Goal: Transaction & Acquisition: Purchase product/service

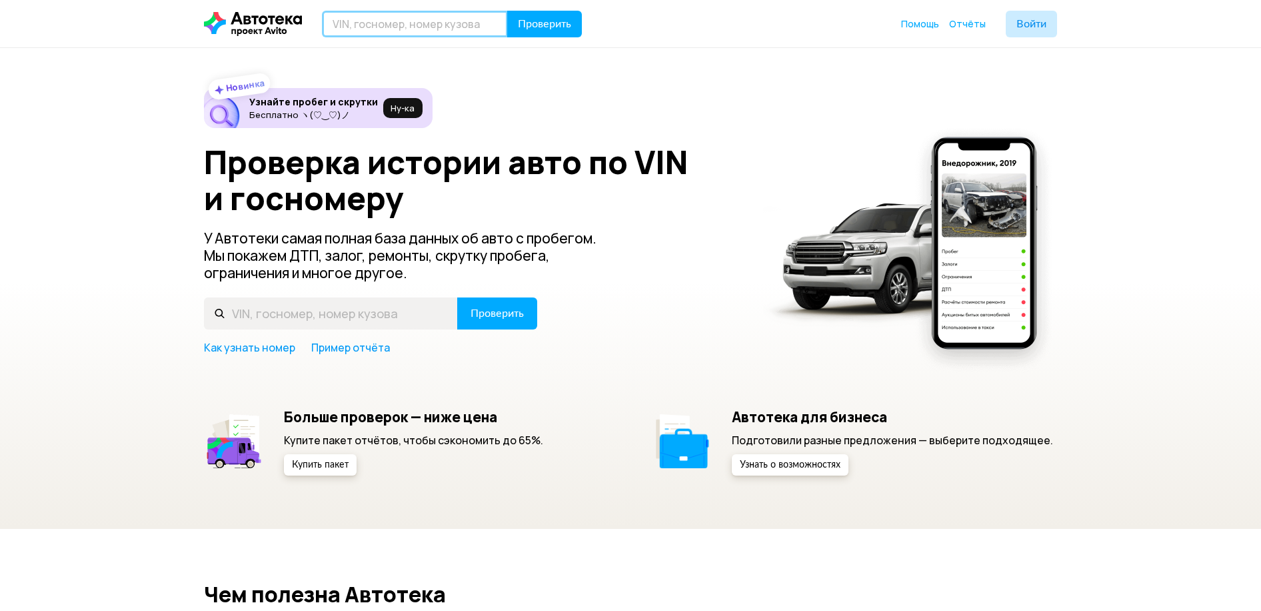
click at [394, 23] on input "text" at bounding box center [415, 24] width 186 height 27
click at [378, 24] on input "text" at bounding box center [415, 24] width 186 height 27
paste input "КМНVА21LРWU307246"
type input "КМНVА21LРWU307246"
click at [507, 11] on button "Проверить" at bounding box center [544, 24] width 75 height 27
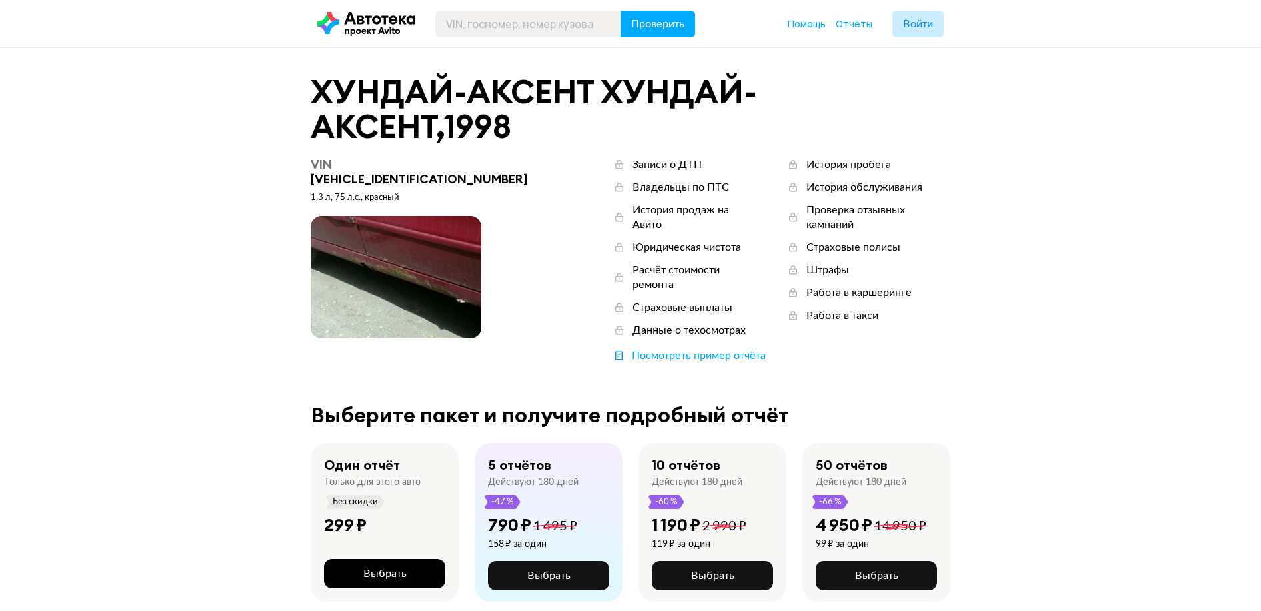
click at [385, 568] on span "Выбрать" at bounding box center [384, 573] width 43 height 11
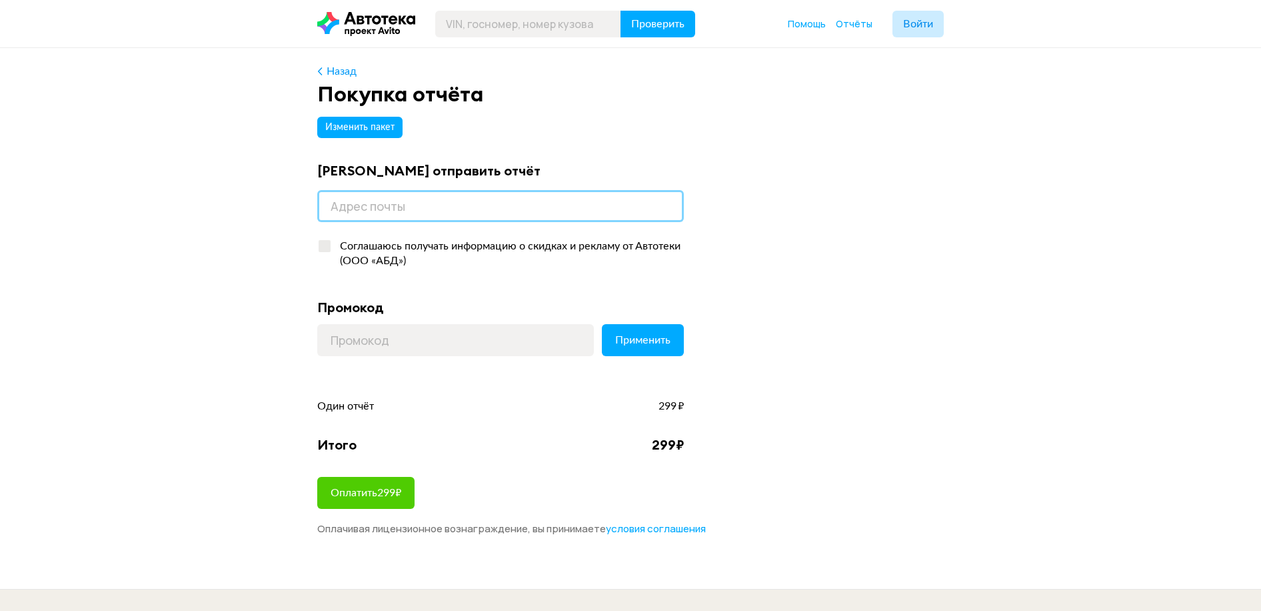
click at [377, 201] on input "email" at bounding box center [500, 206] width 367 height 32
type input "[EMAIL_ADDRESS][DOMAIN_NAME]"
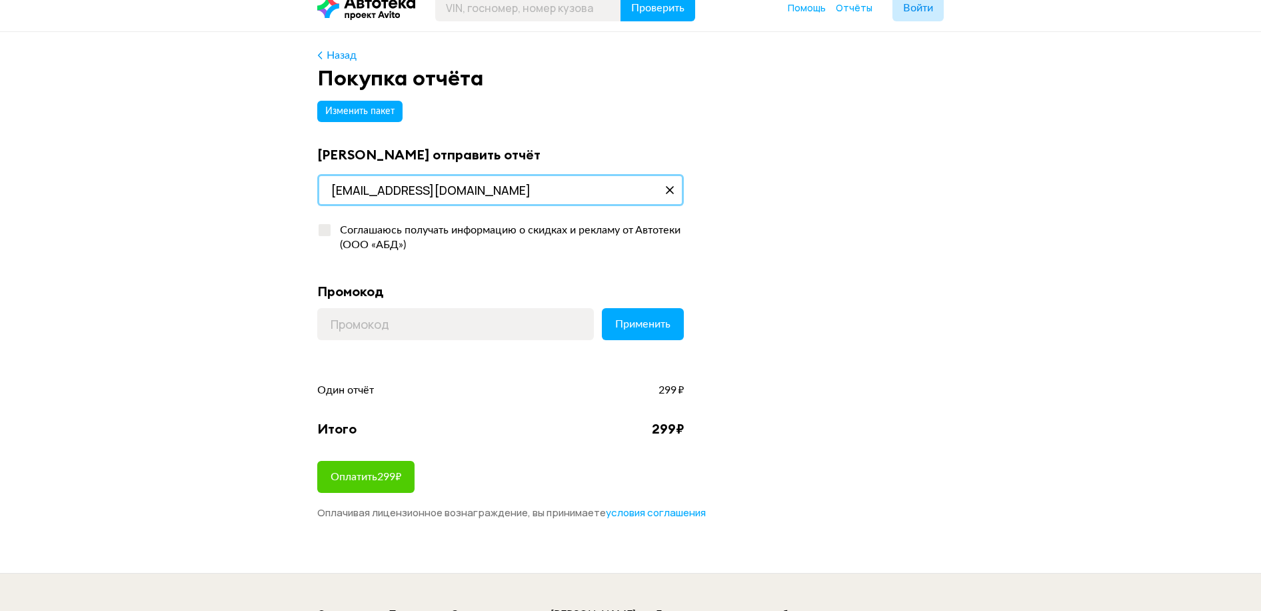
scroll to position [133, 0]
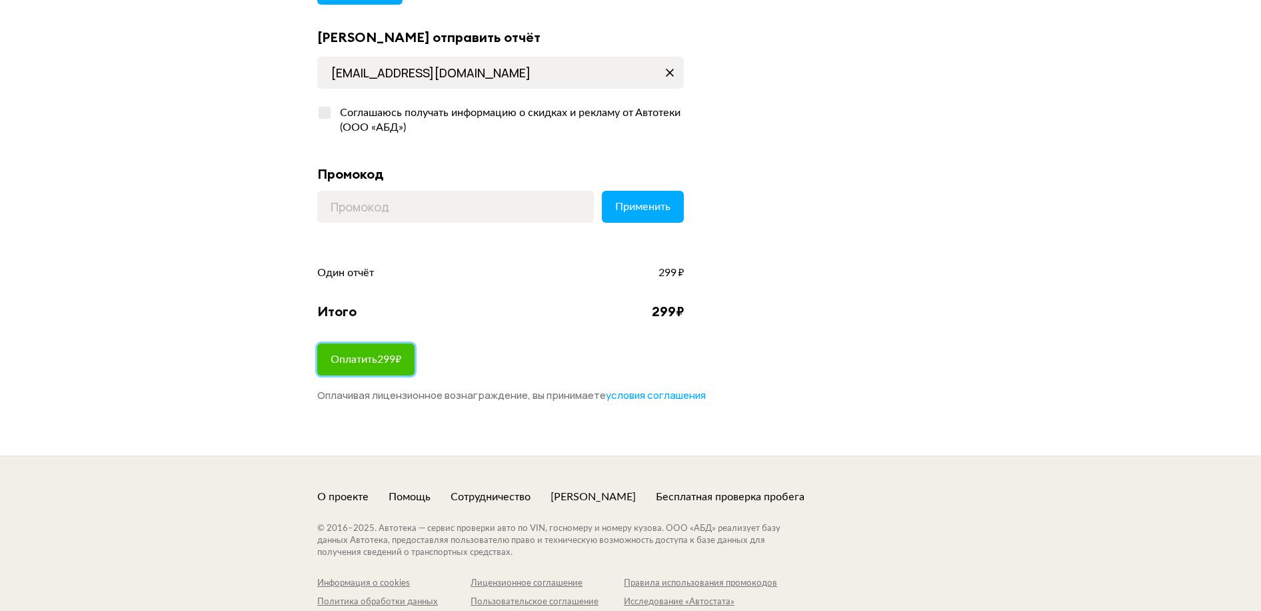
click at [373, 358] on span "Оплатить 299 ₽" at bounding box center [366, 359] width 71 height 11
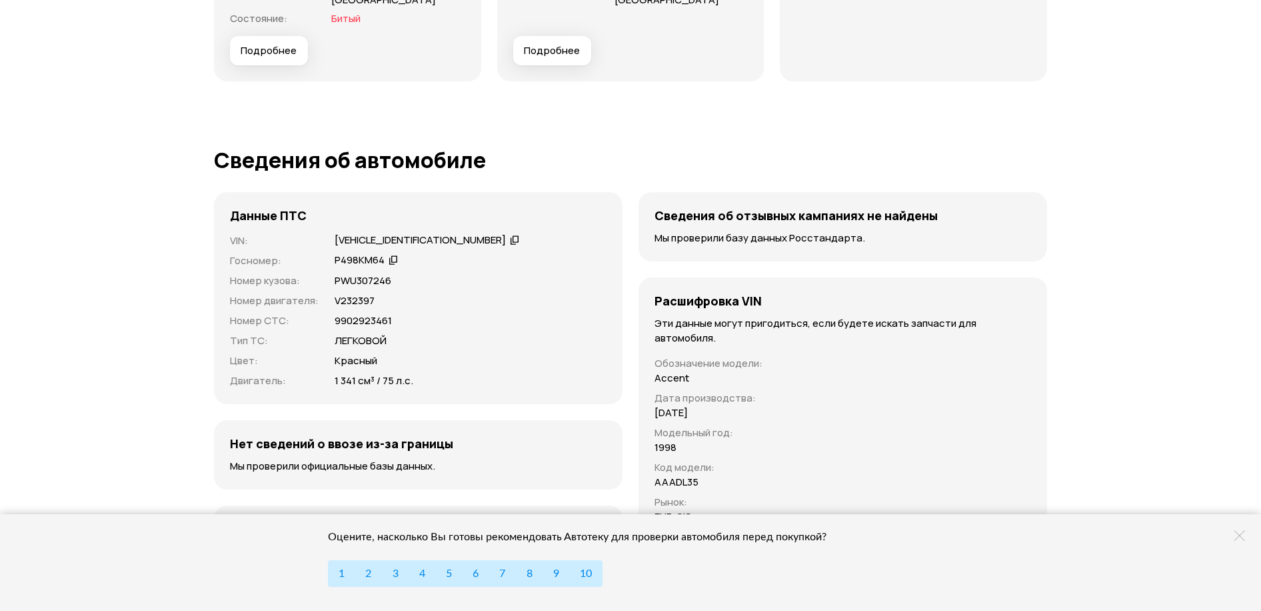
scroll to position [4000, 0]
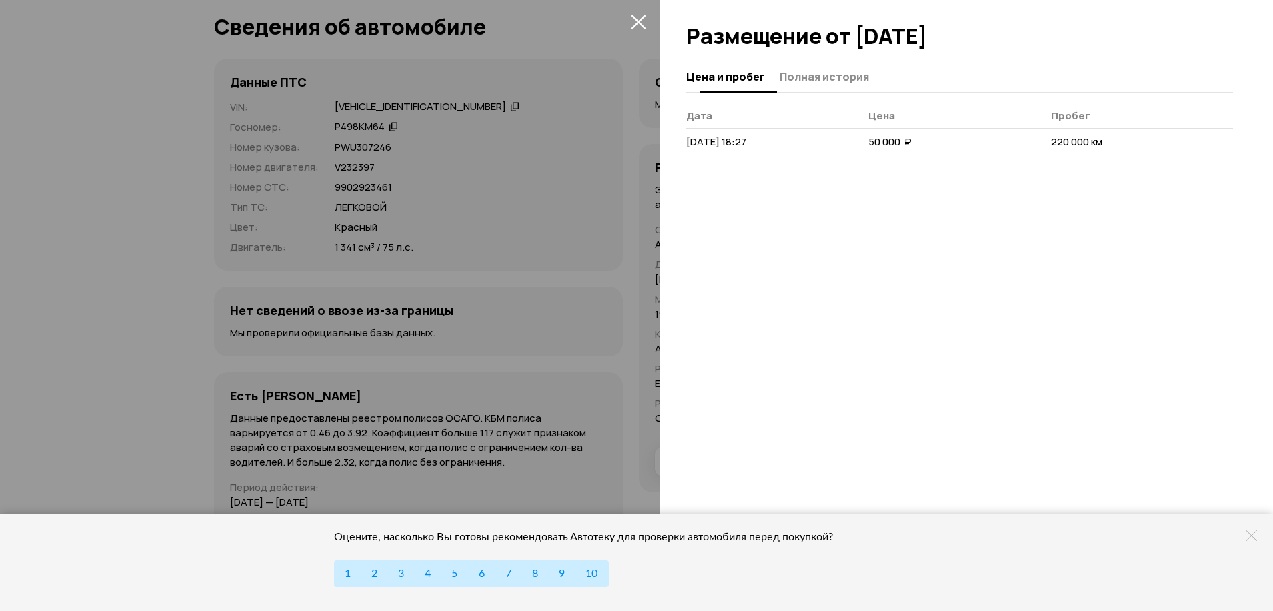
click at [829, 79] on span "Полная история" at bounding box center [823, 76] width 89 height 13
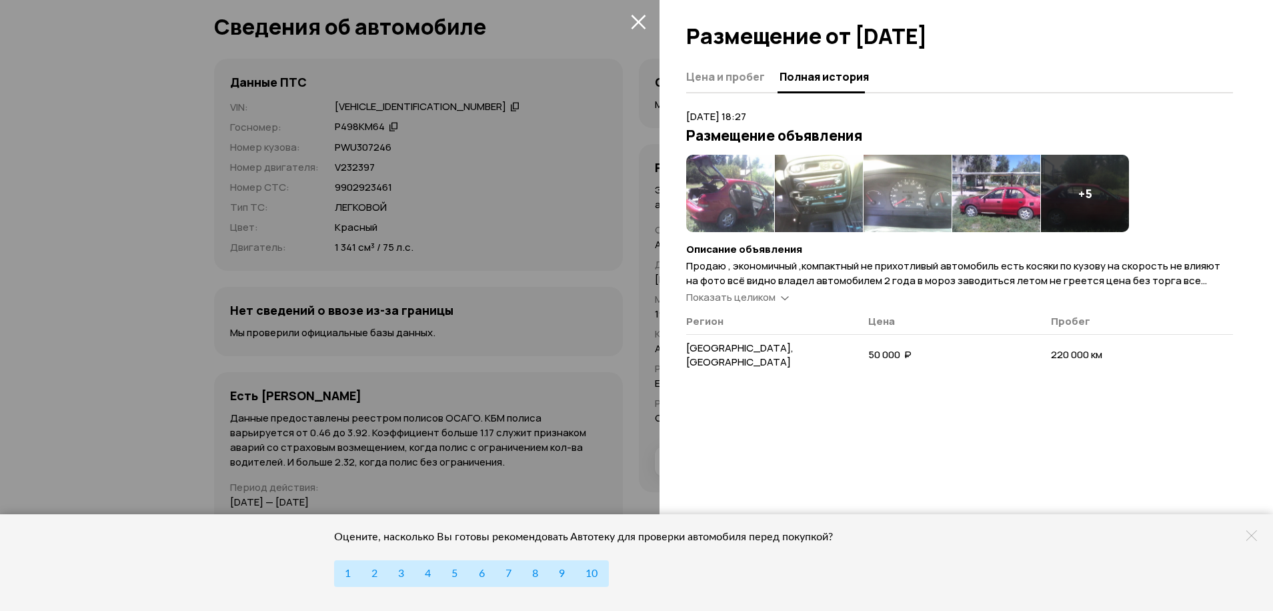
click at [744, 299] on span "Показать целиком" at bounding box center [730, 297] width 89 height 14
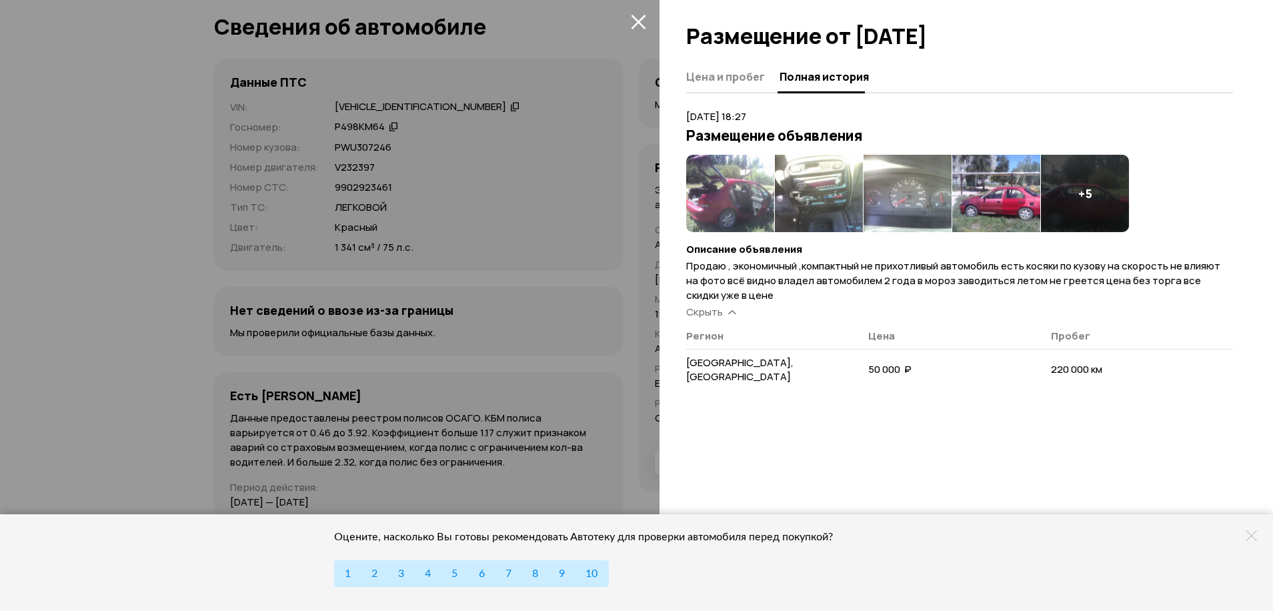
click at [711, 310] on span "Скрыть" at bounding box center [704, 312] width 37 height 14
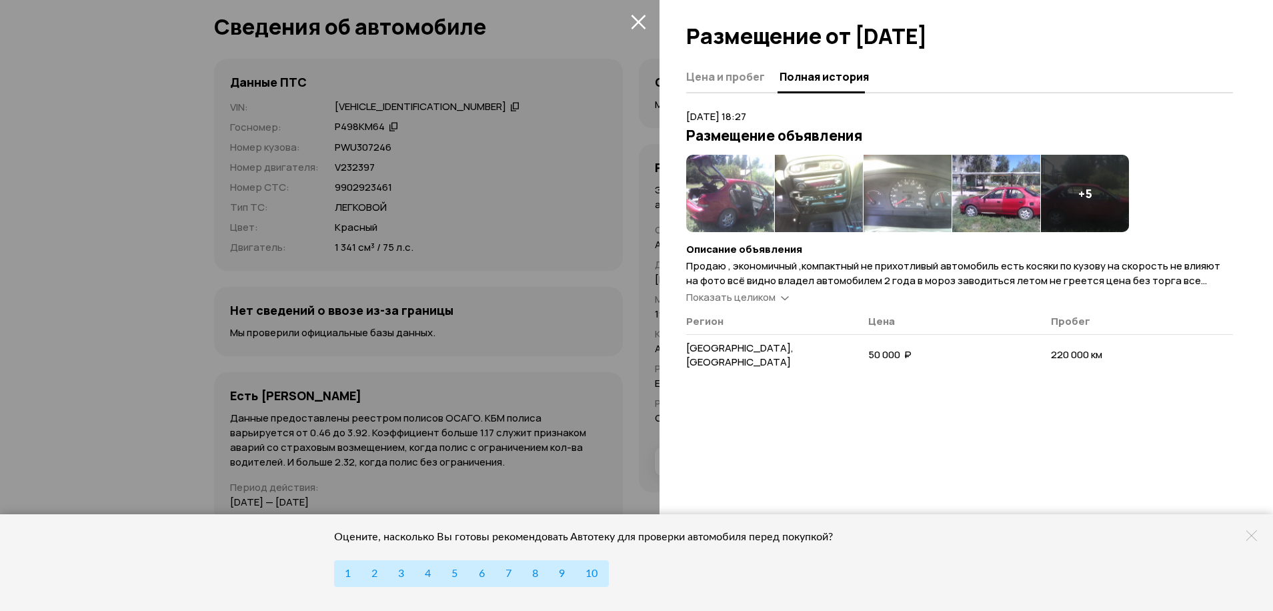
click at [708, 300] on span "Показать целиком" at bounding box center [730, 297] width 89 height 14
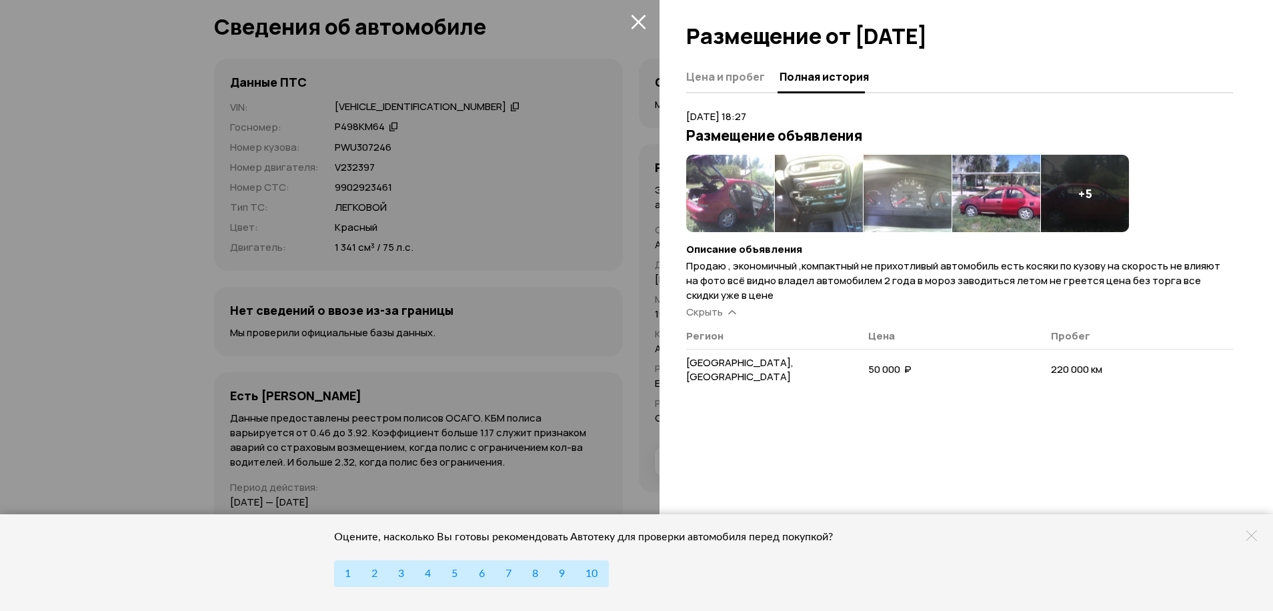
click at [618, 421] on div at bounding box center [636, 305] width 1273 height 611
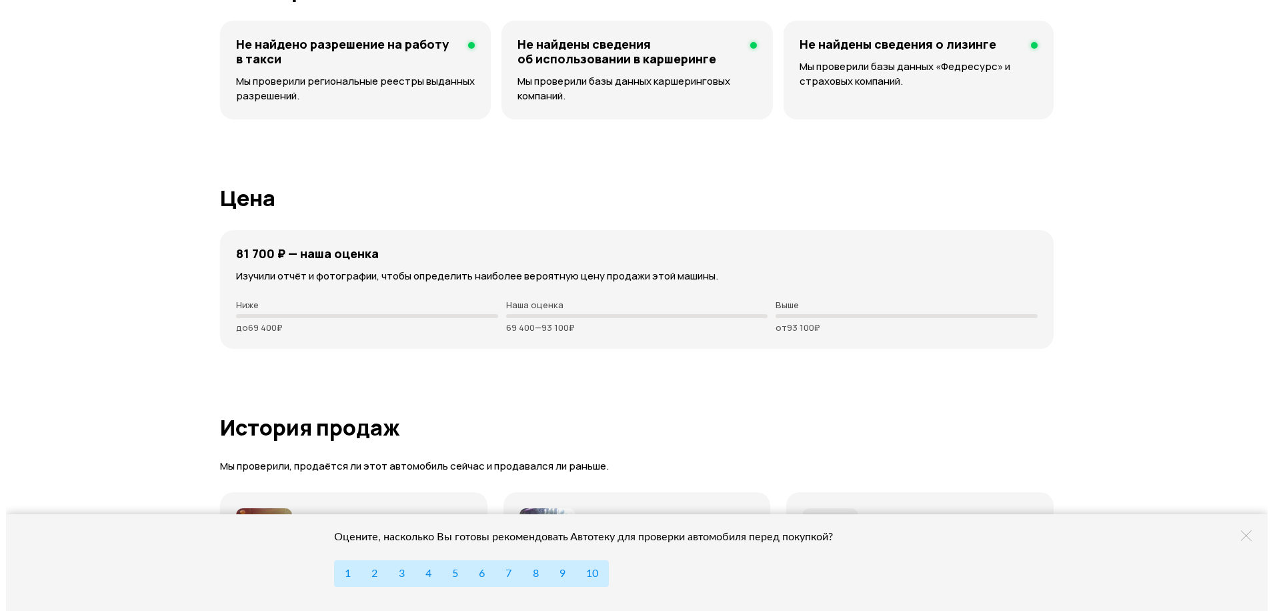
scroll to position [3133, 0]
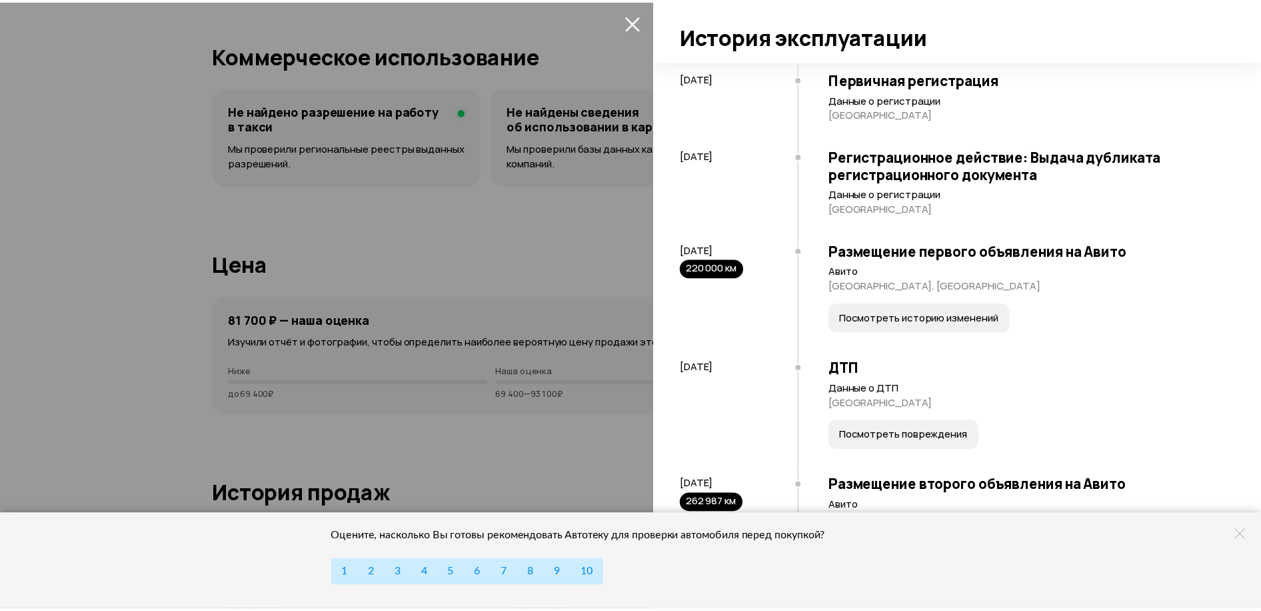
scroll to position [0, 0]
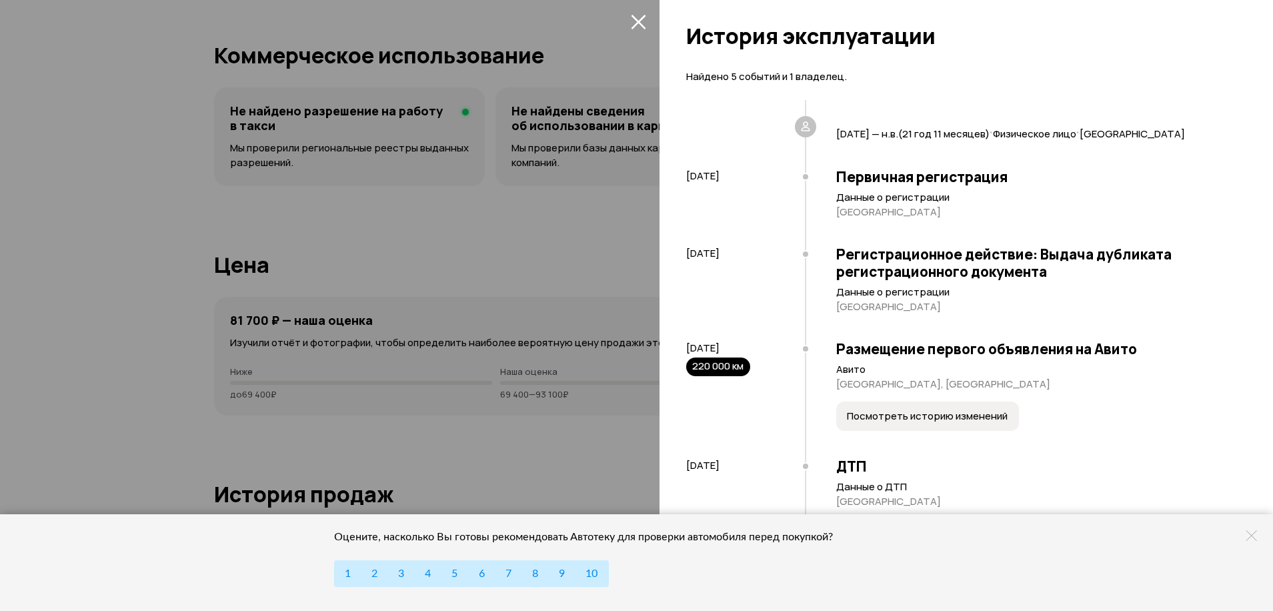
click at [636, 21] on icon "закрыть" at bounding box center [638, 22] width 15 height 15
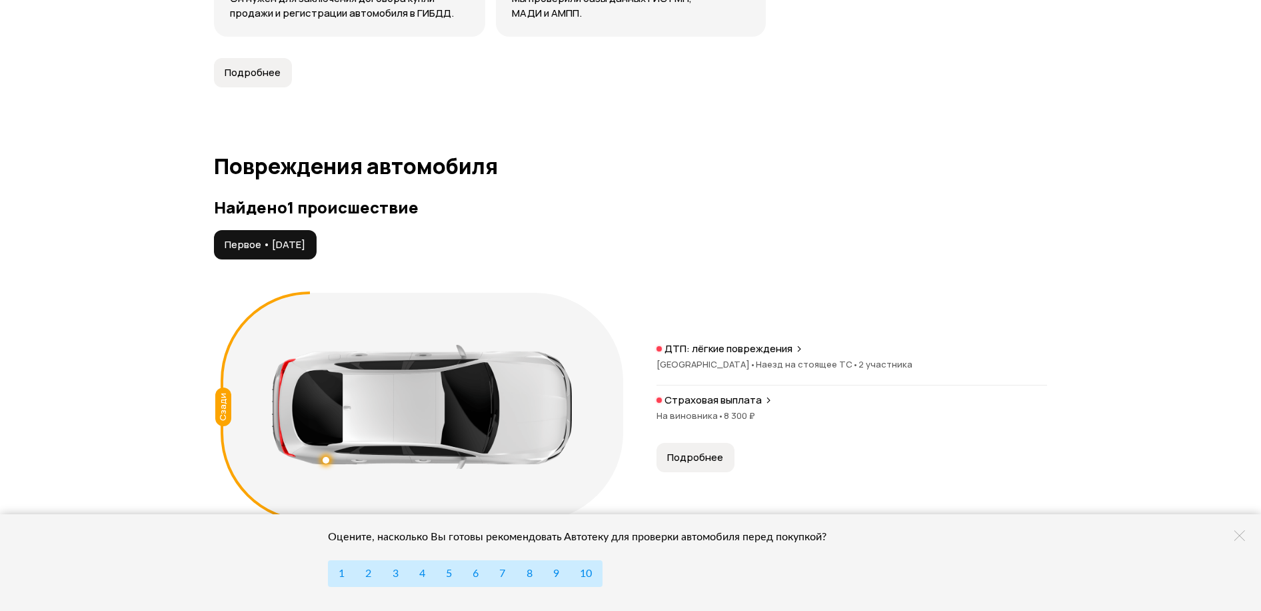
scroll to position [1200, 0]
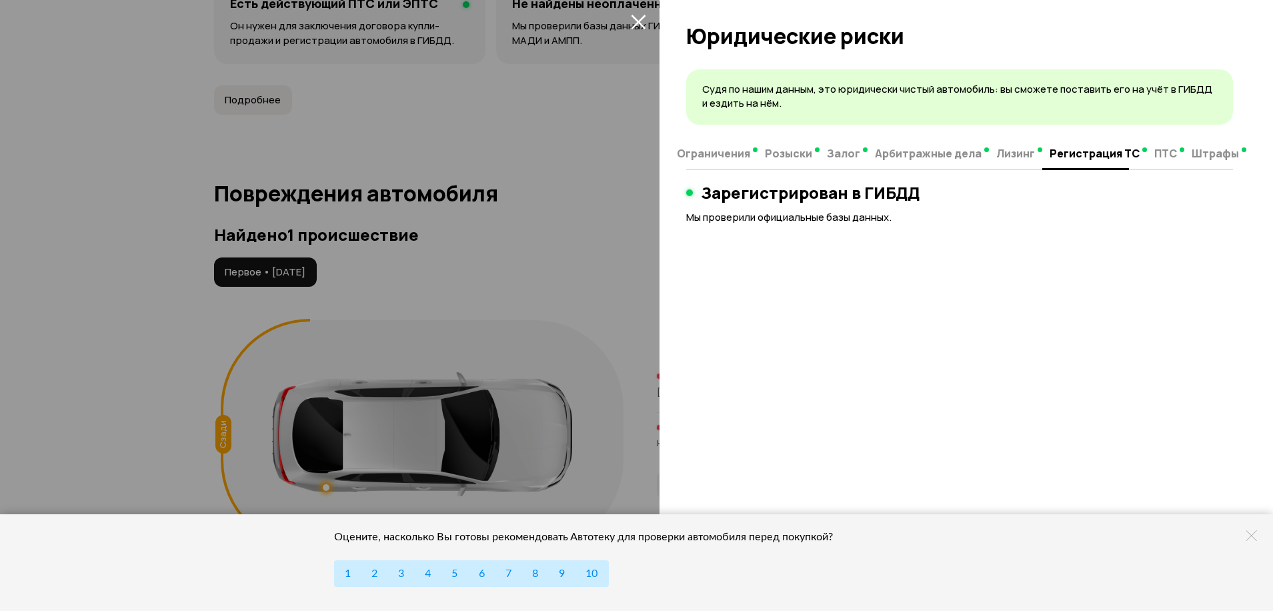
click at [961, 316] on div "Судя по нашим данным, это юридически чистый автомобиль: вы сможете поставить ег…" at bounding box center [965, 335] width 613 height 549
click at [636, 19] on icon "закрыть" at bounding box center [638, 22] width 15 height 15
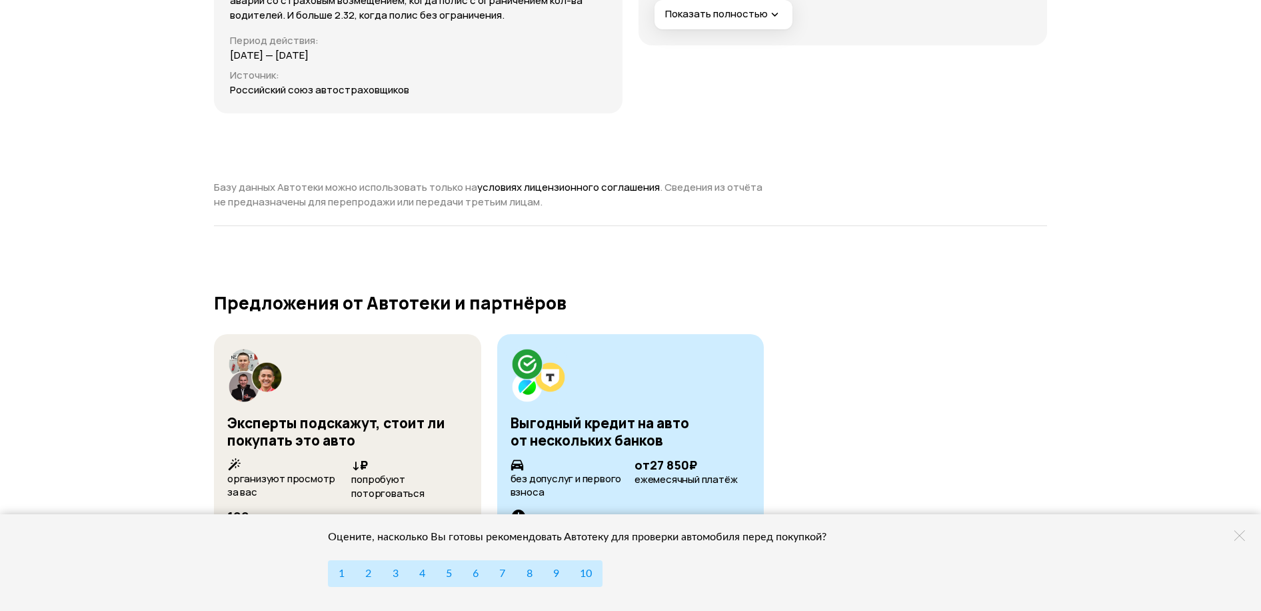
scroll to position [4425, 0]
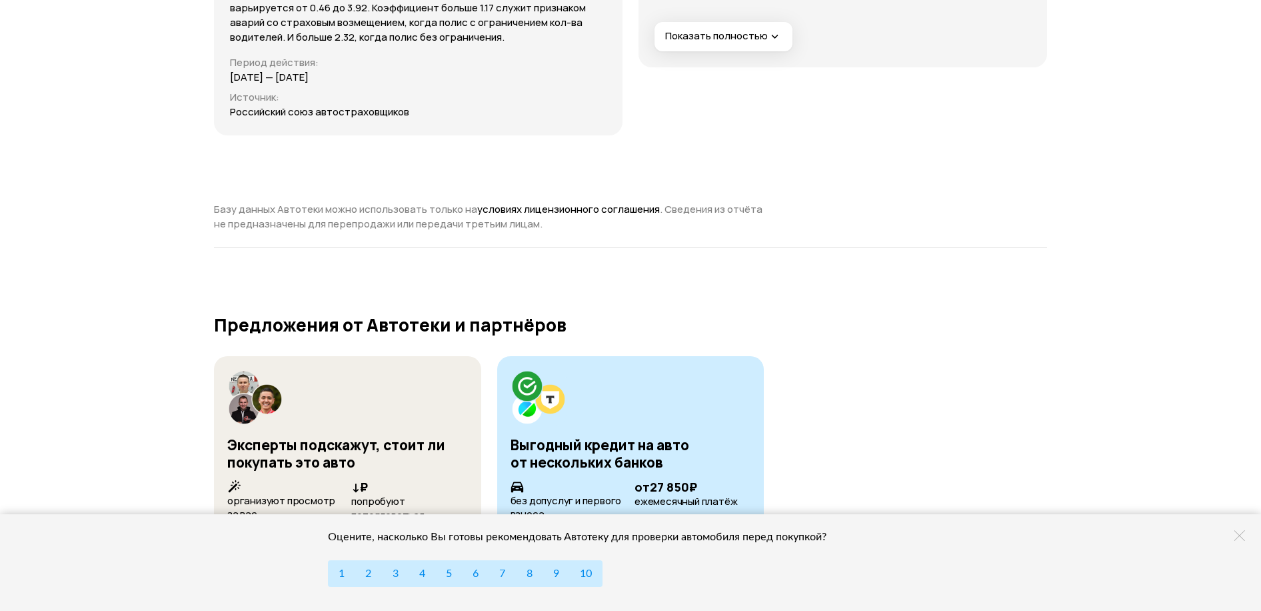
click at [716, 43] on span "Показать полностью" at bounding box center [723, 36] width 116 height 14
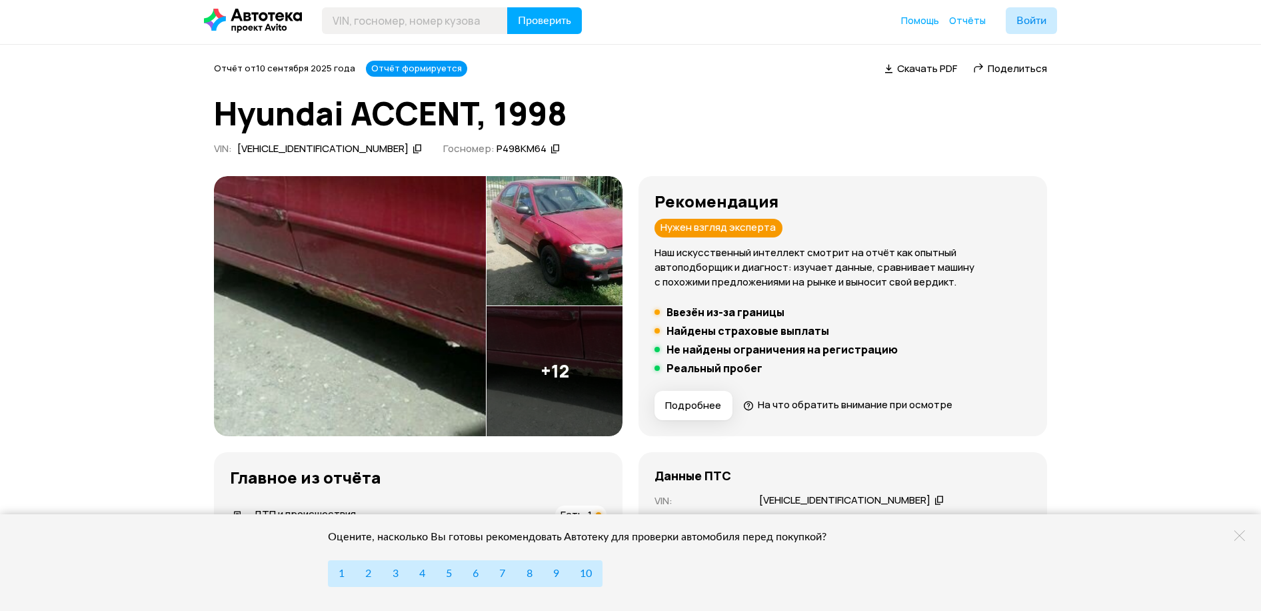
scroll to position [0, 0]
